Goal: Register for event/course

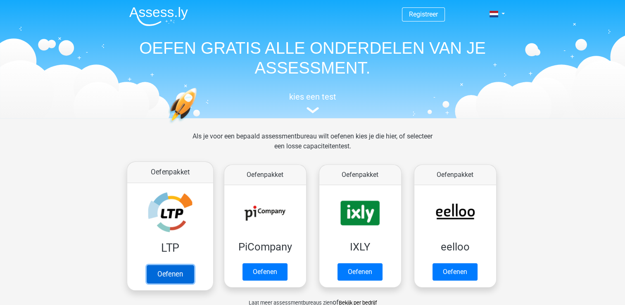
click at [175, 273] on link "Oefenen" at bounding box center [169, 274] width 47 height 18
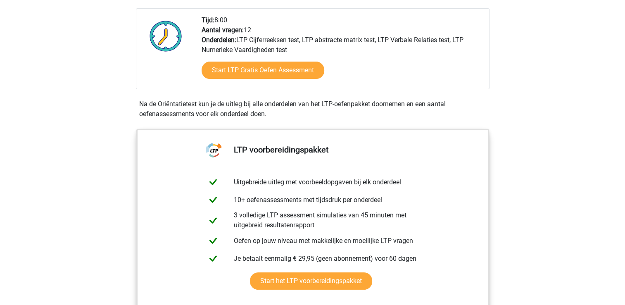
scroll to position [248, 0]
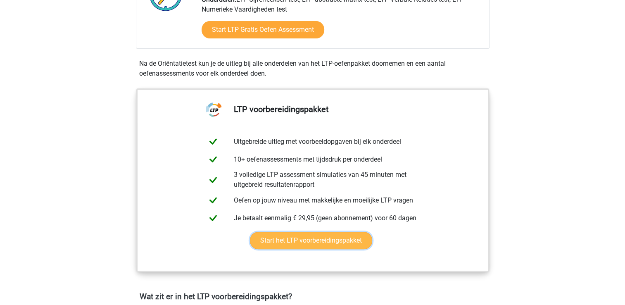
click at [324, 239] on link "Start het LTP voorbereidingspakket" at bounding box center [311, 240] width 122 height 17
